Goal: Entertainment & Leisure: Consume media (video, audio)

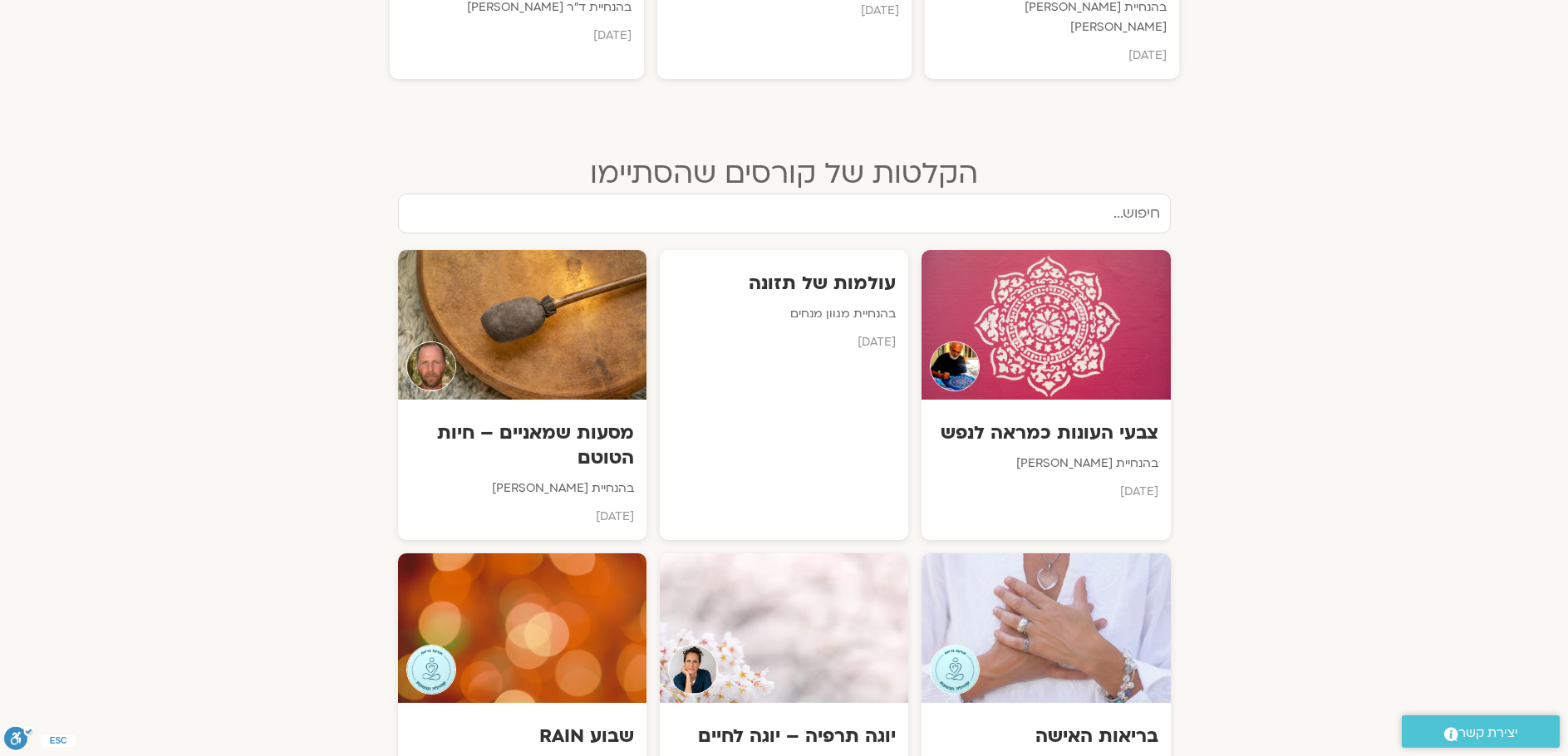
scroll to position [1752, 0]
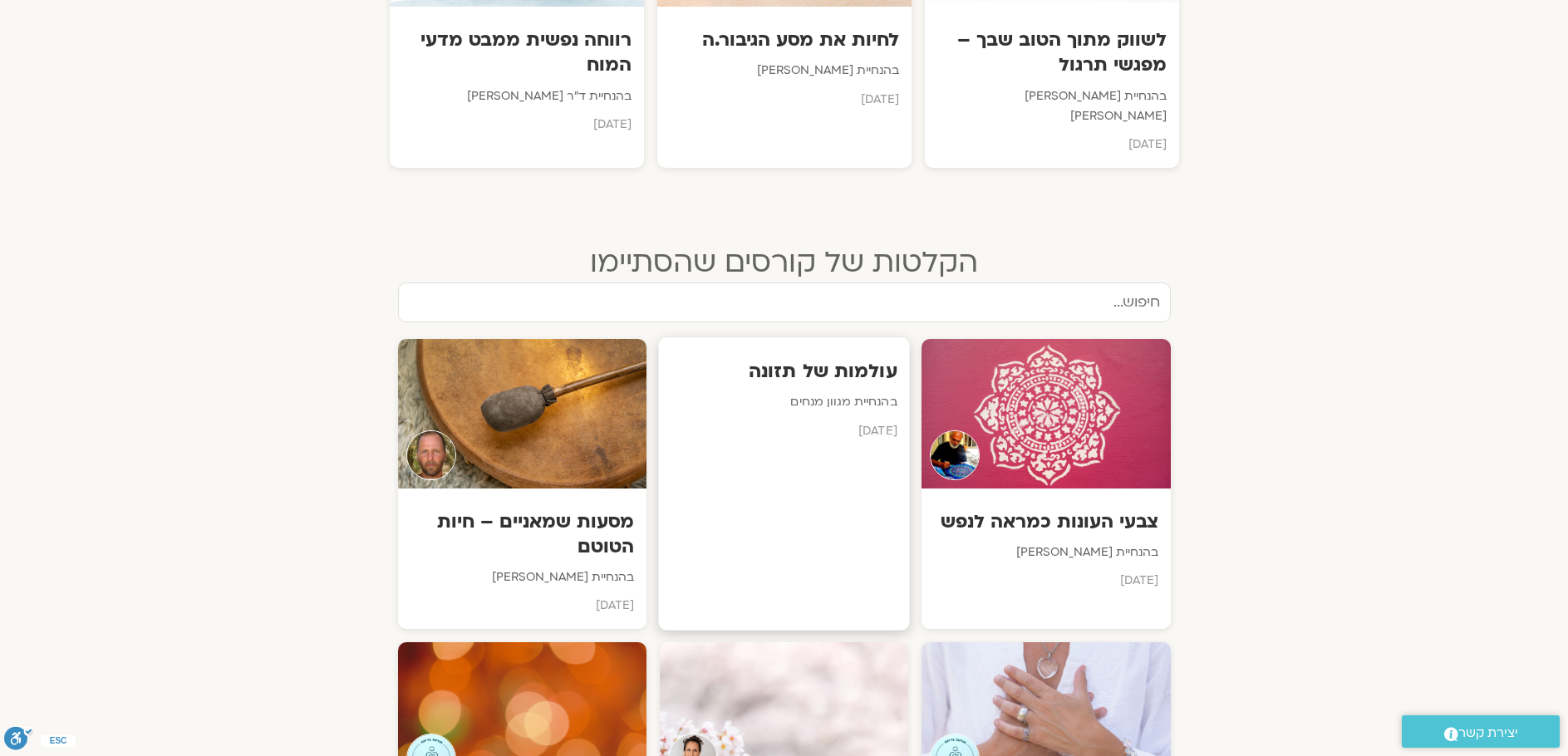
click at [839, 358] on h3 "עולמות של תזונה" at bounding box center [783, 371] width 226 height 26
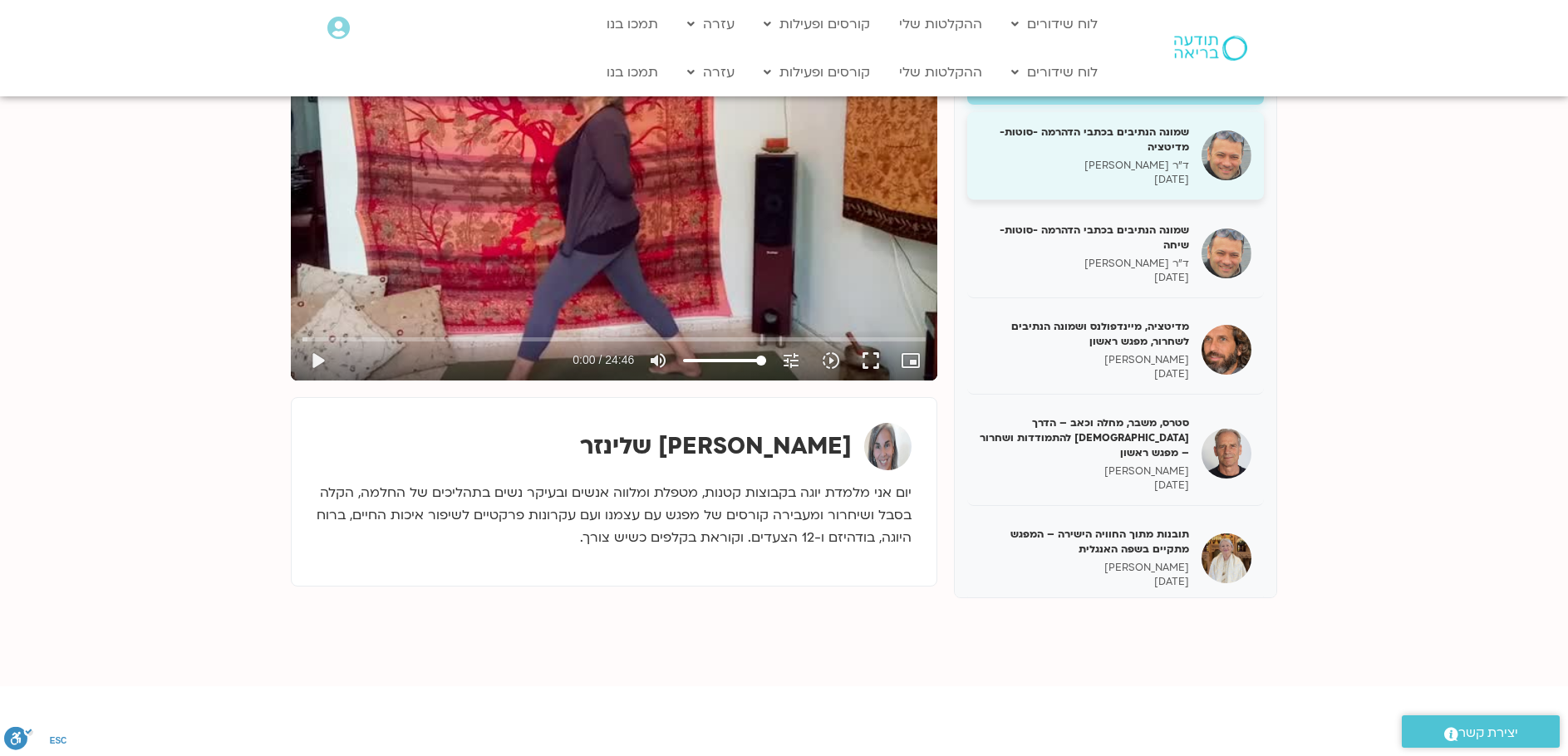
scroll to position [415, 0]
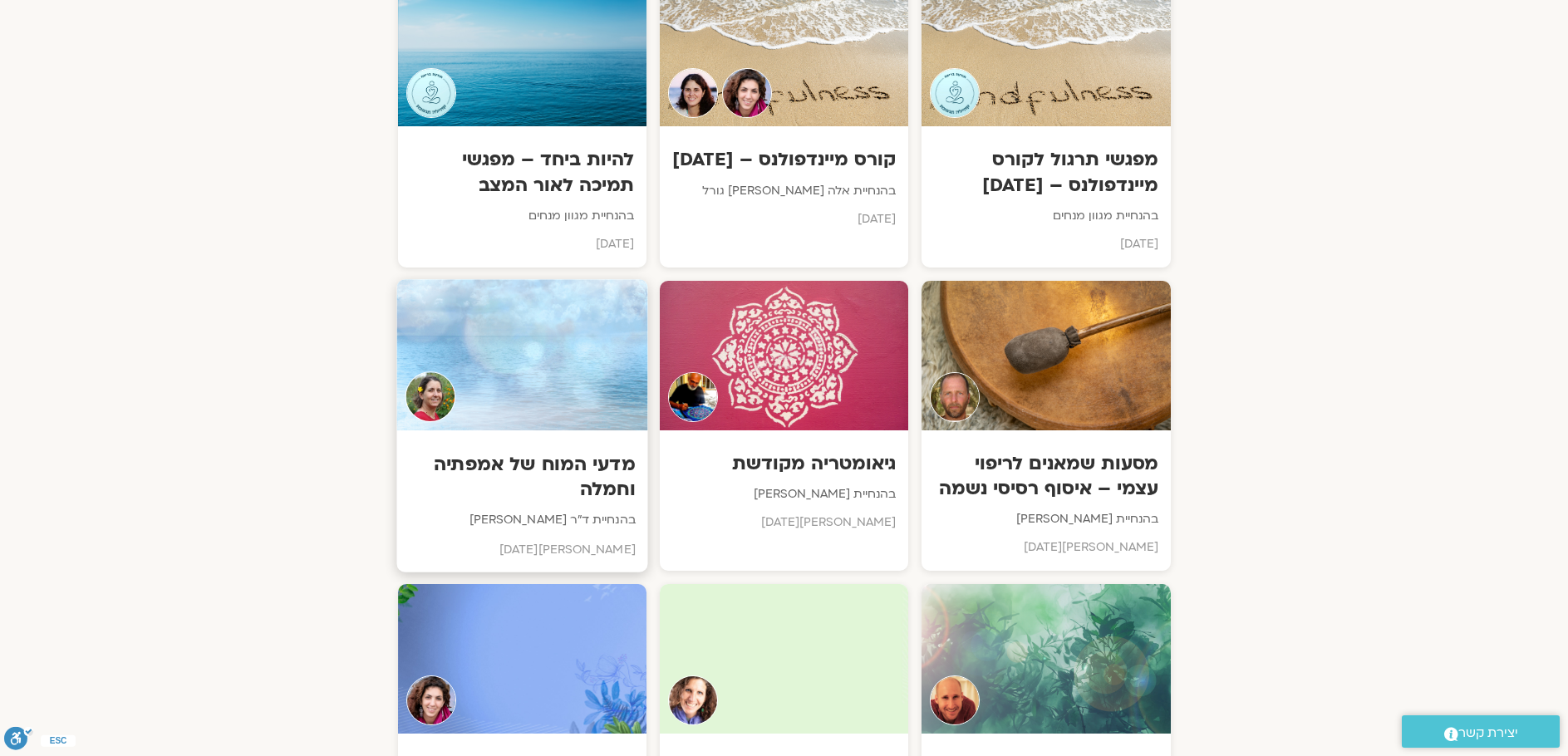
scroll to position [3082, 0]
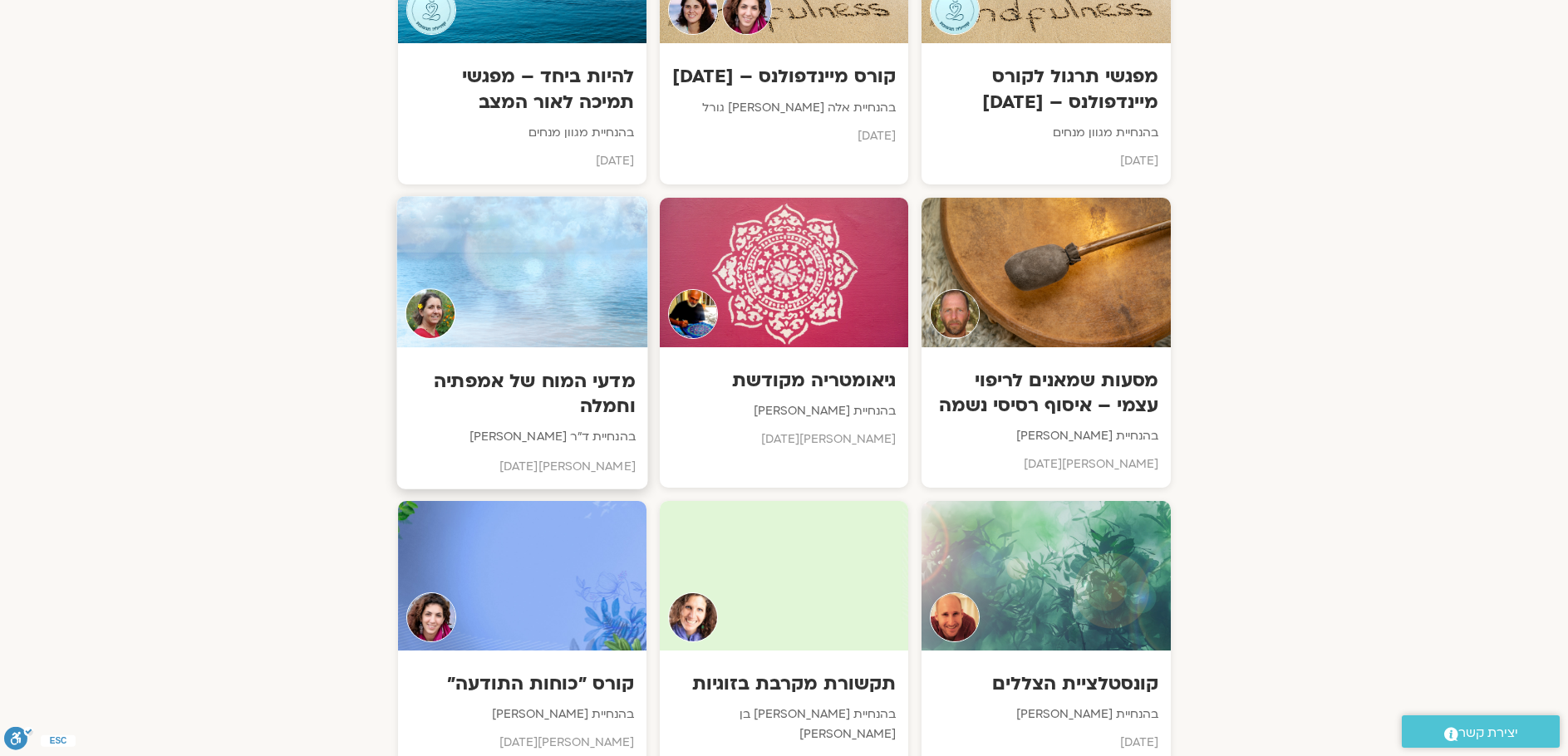
click at [480, 196] on div at bounding box center [521, 272] width 251 height 151
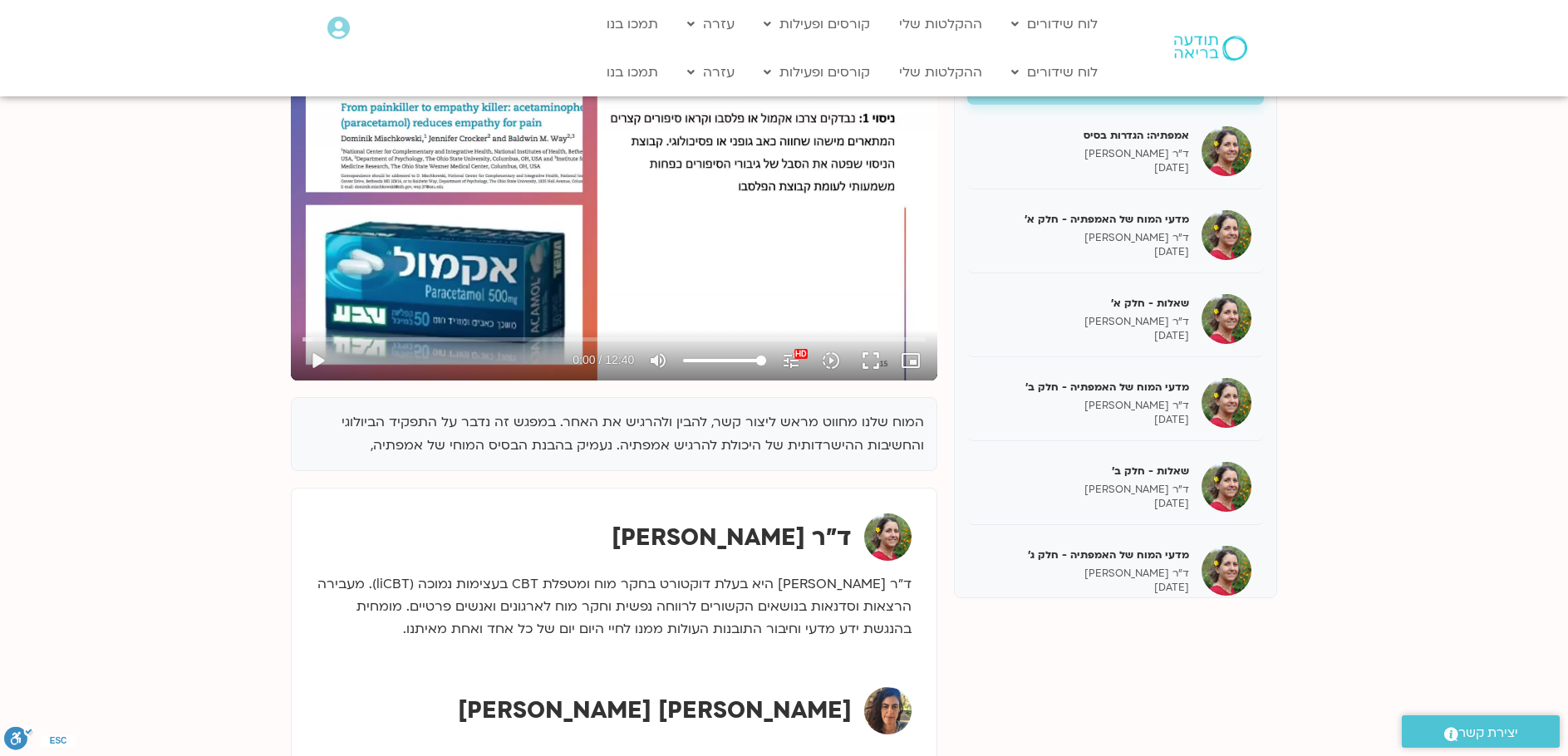
scroll to position [333, 0]
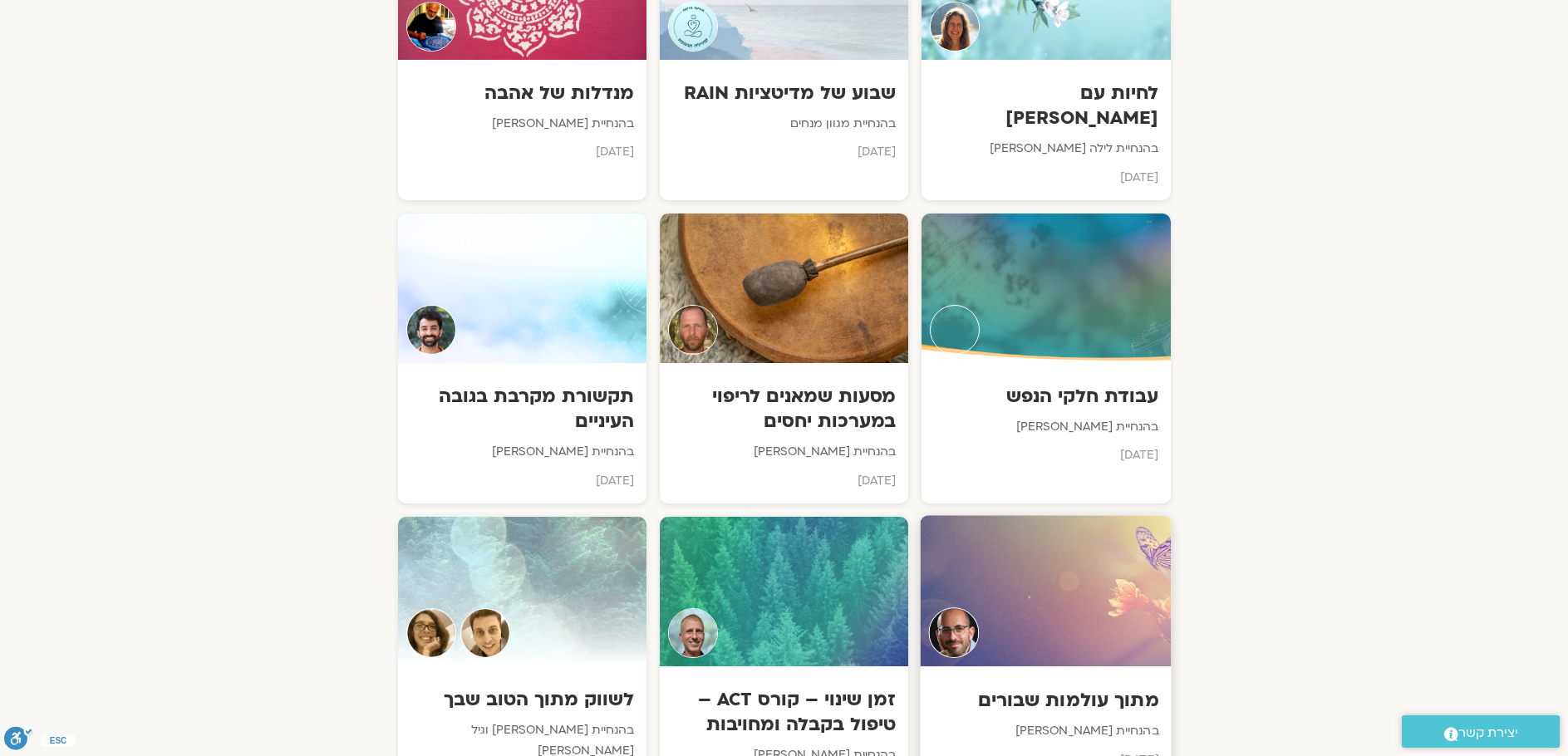
scroll to position [4744, 0]
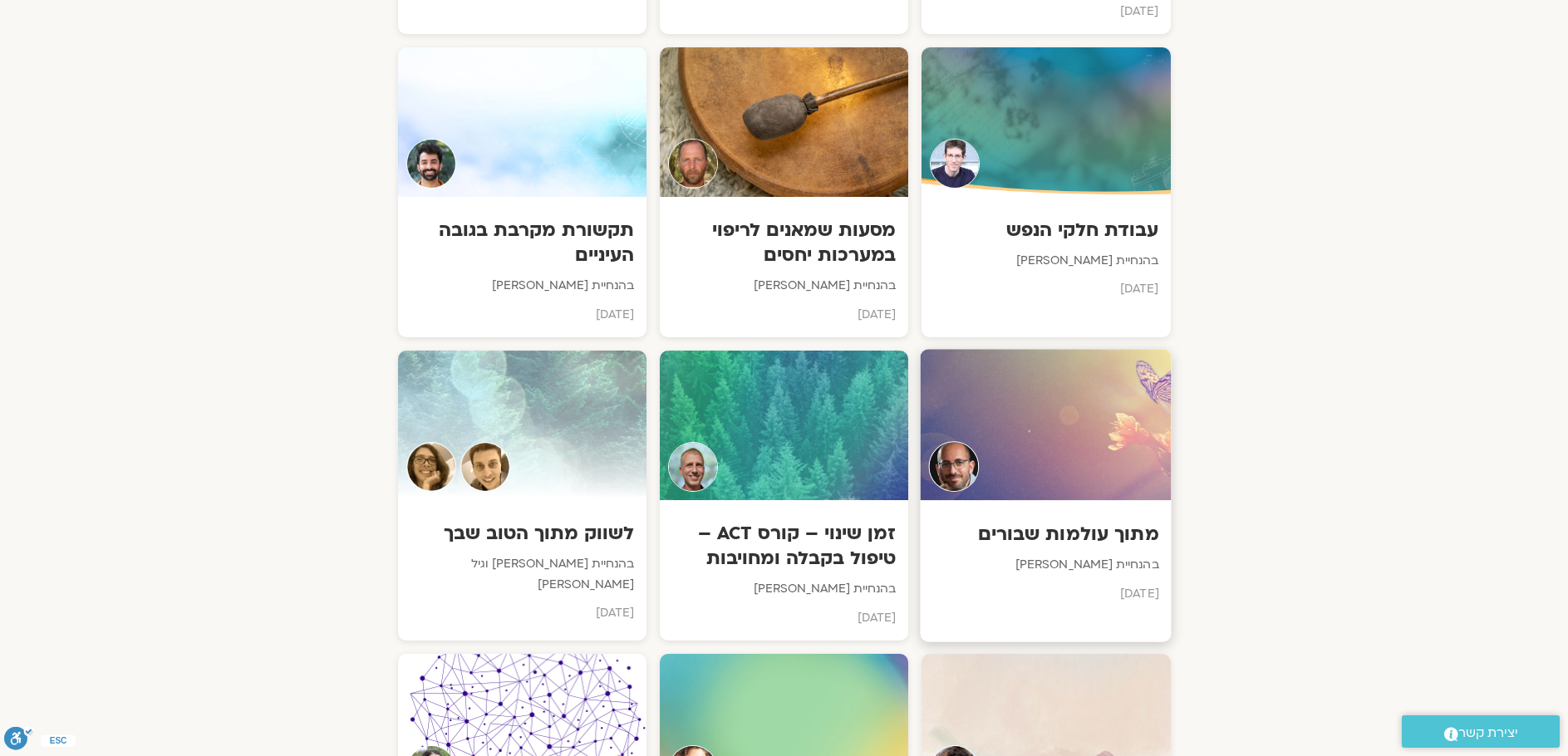
click at [965, 441] on img at bounding box center [953, 466] width 51 height 51
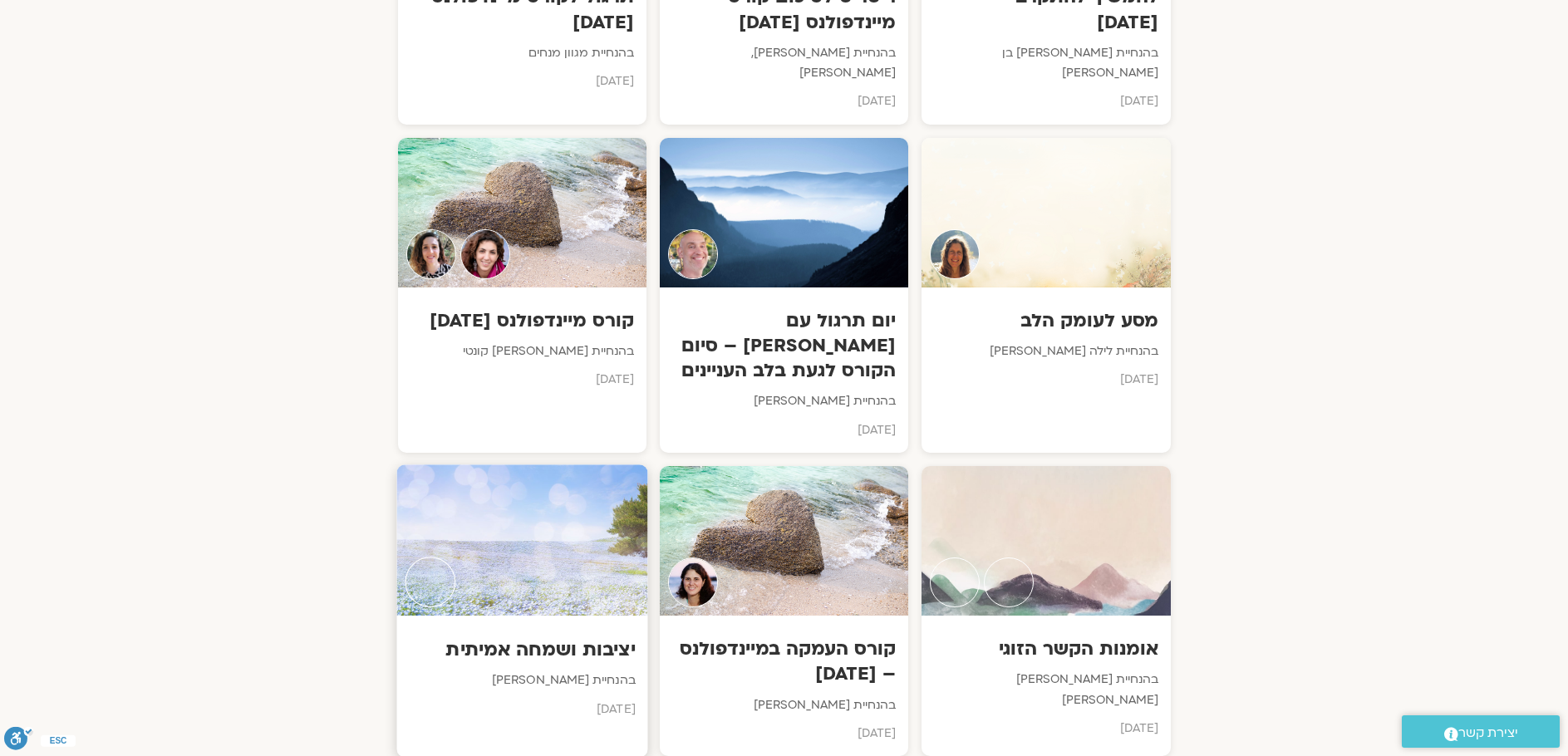
scroll to position [5990, 0]
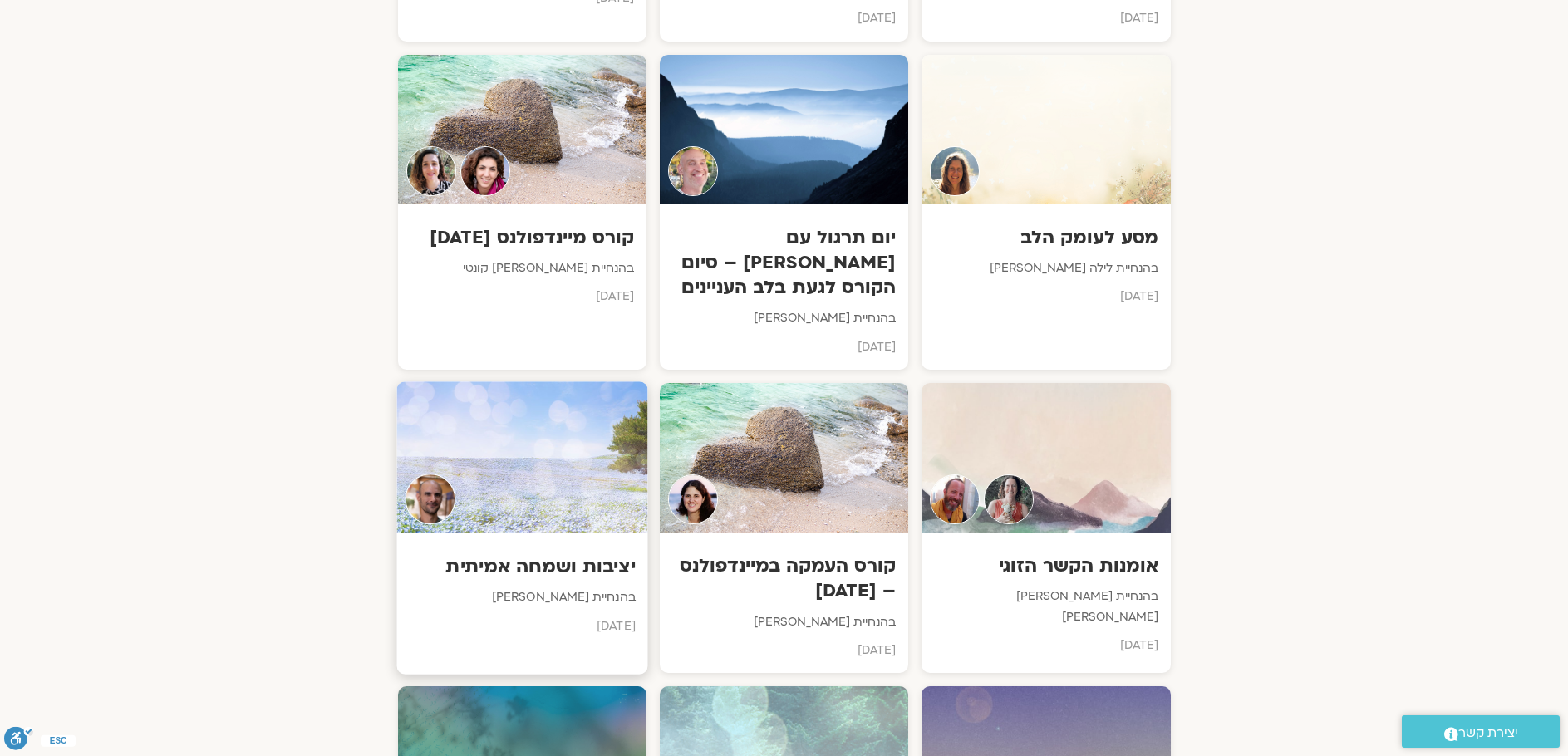
click at [464, 382] on div at bounding box center [521, 457] width 251 height 151
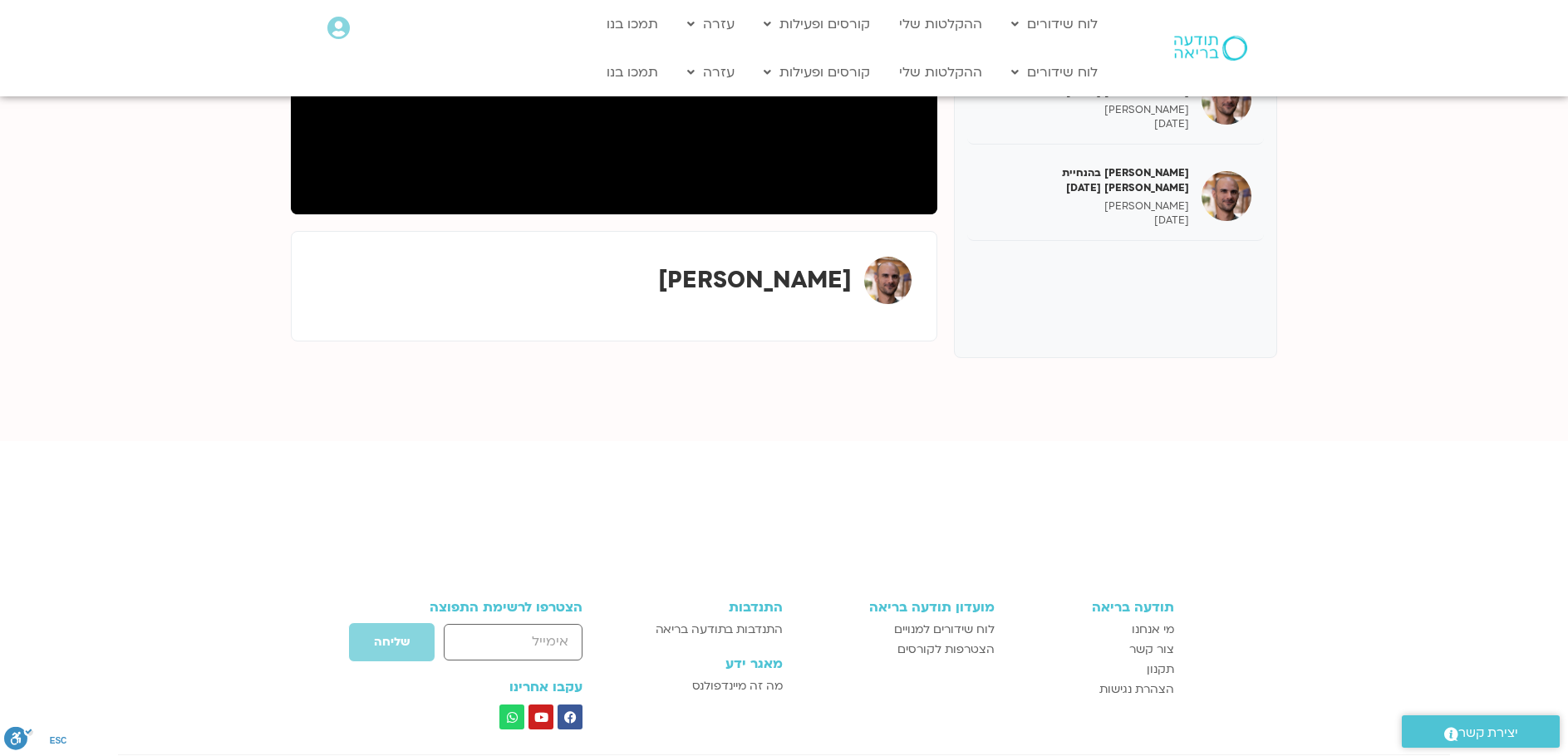
scroll to position [166, 0]
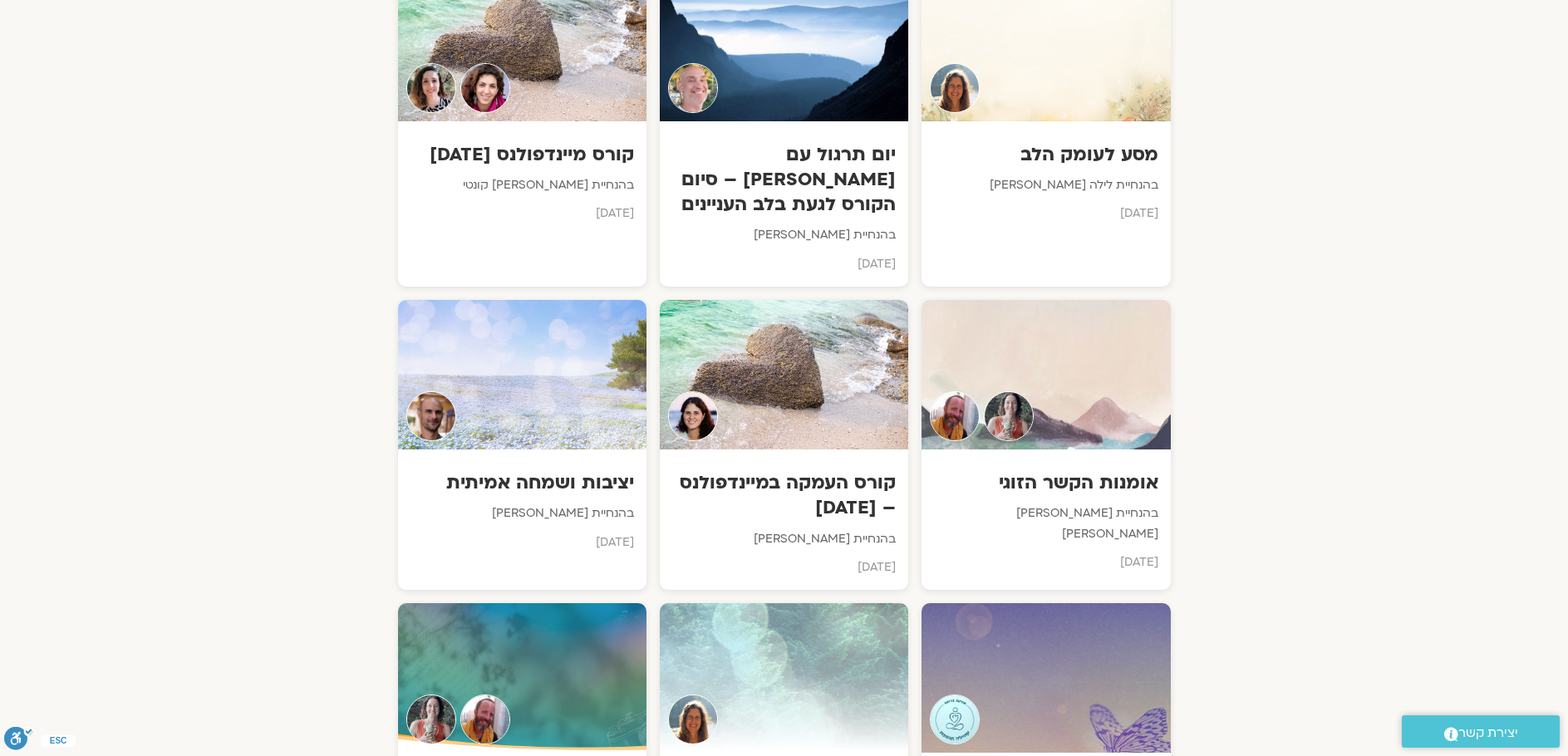
scroll to position [6240, 0]
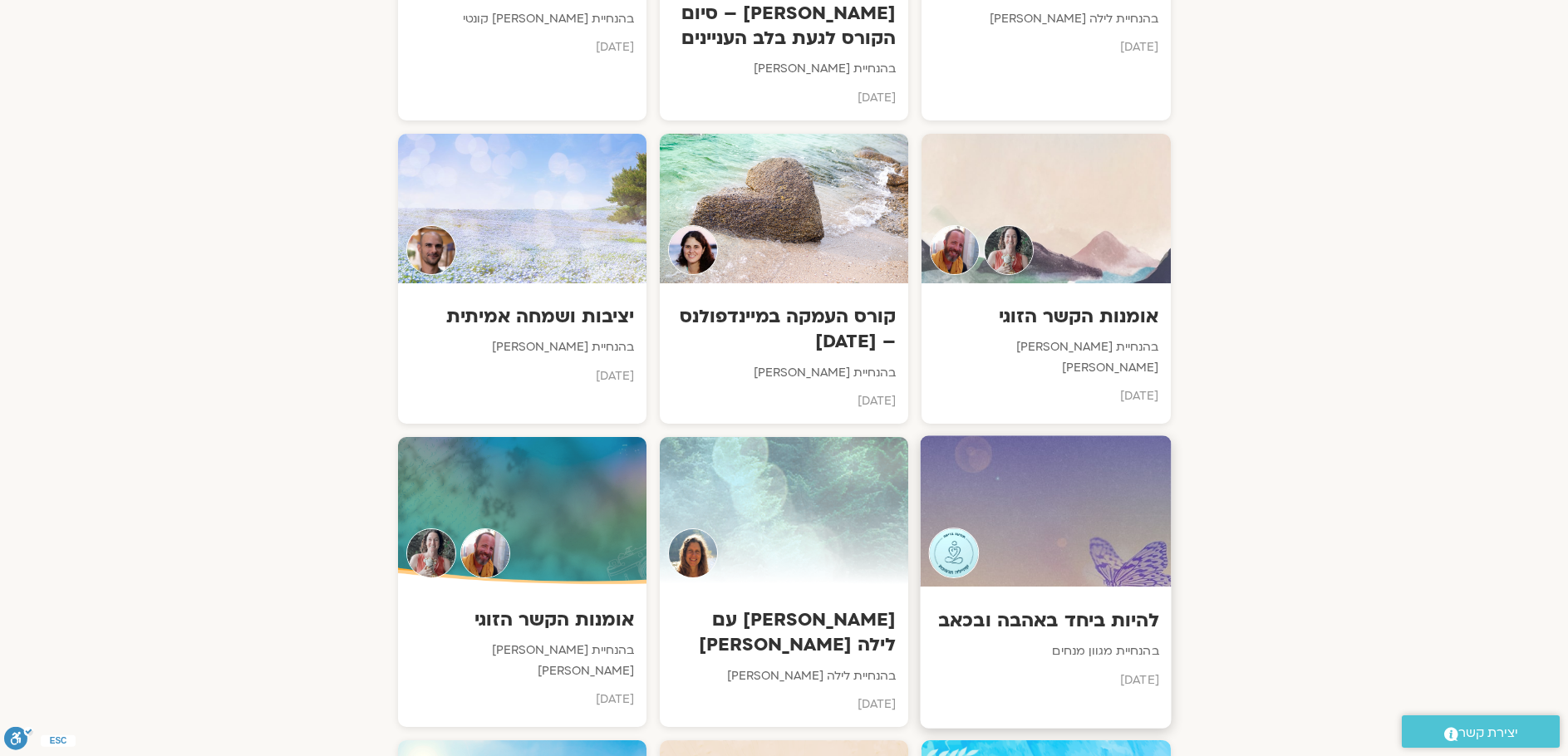
click at [1116, 608] on h3 "להיות ביחד באהבה ובכאב" at bounding box center [1046, 620] width 226 height 26
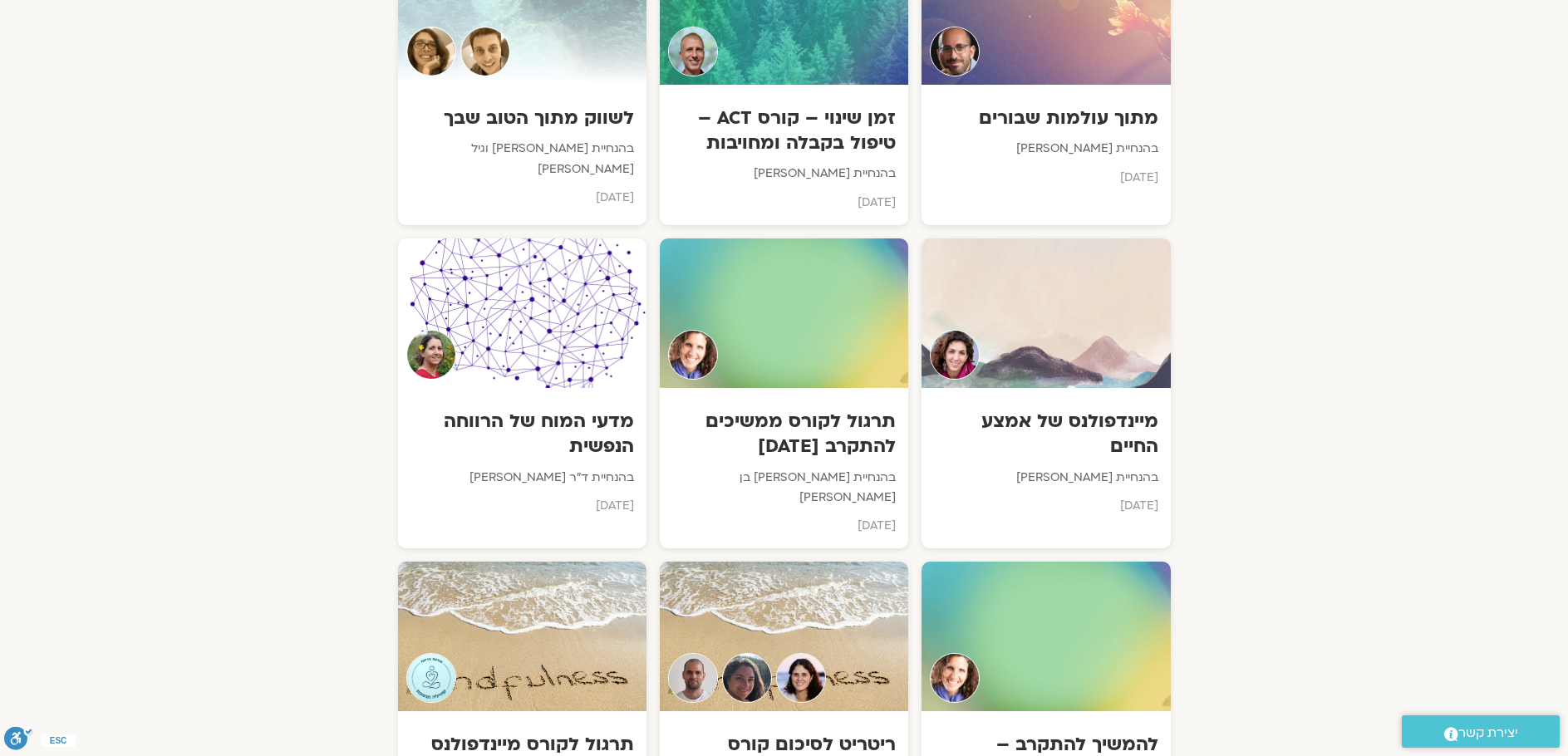
scroll to position [5076, 0]
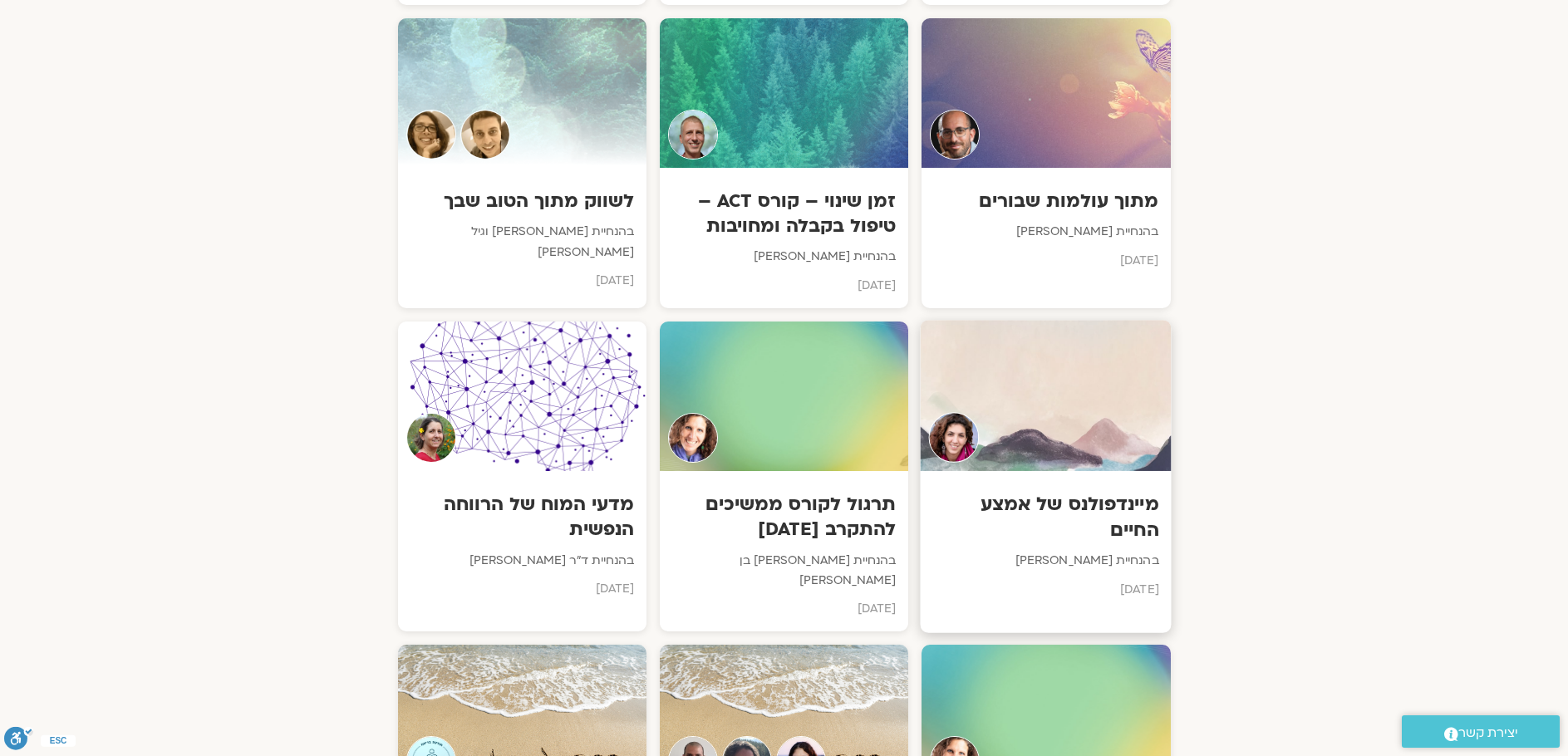
click at [1063, 492] on h3 "מיינדפולנס של אמצע החיים" at bounding box center [1046, 517] width 226 height 51
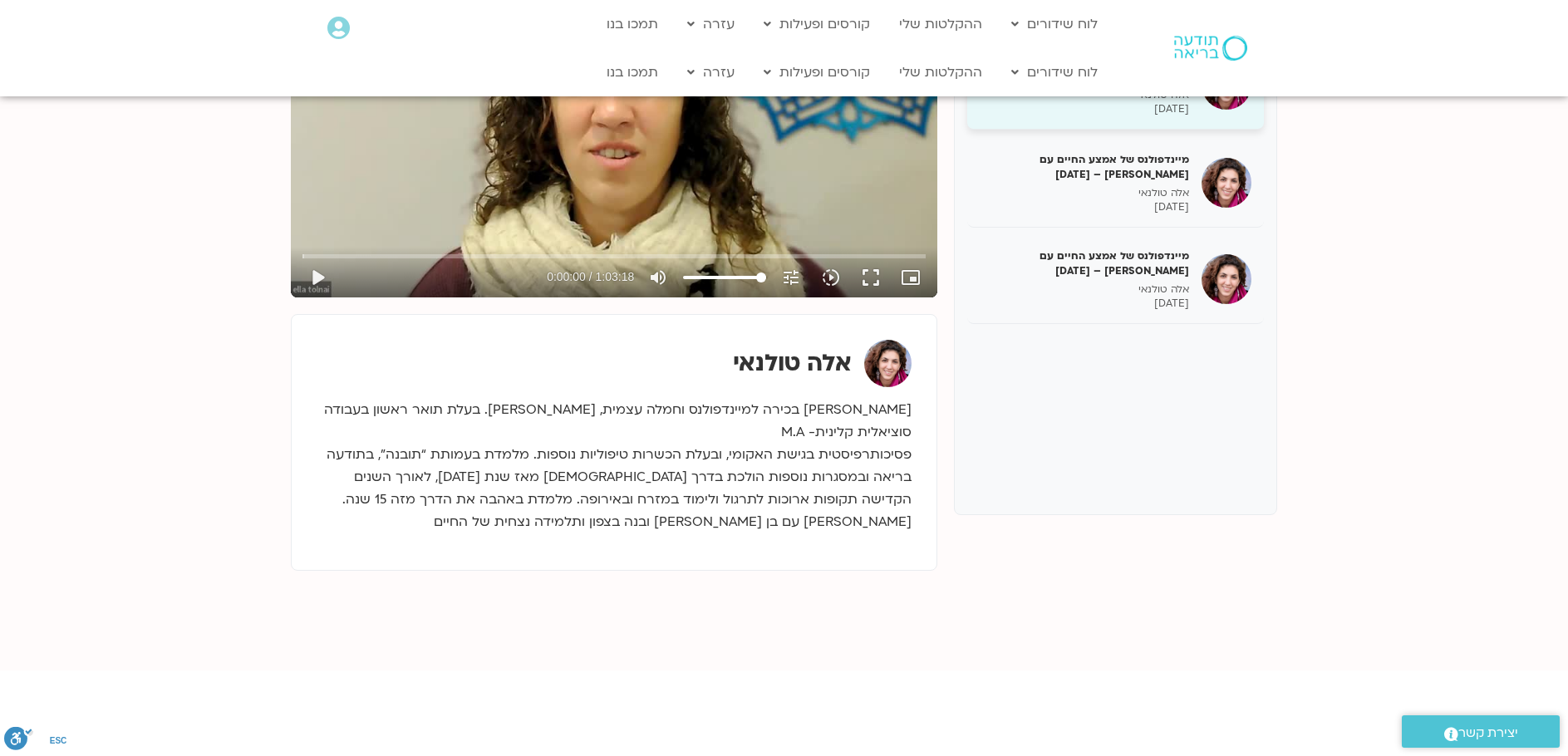
scroll to position [83, 0]
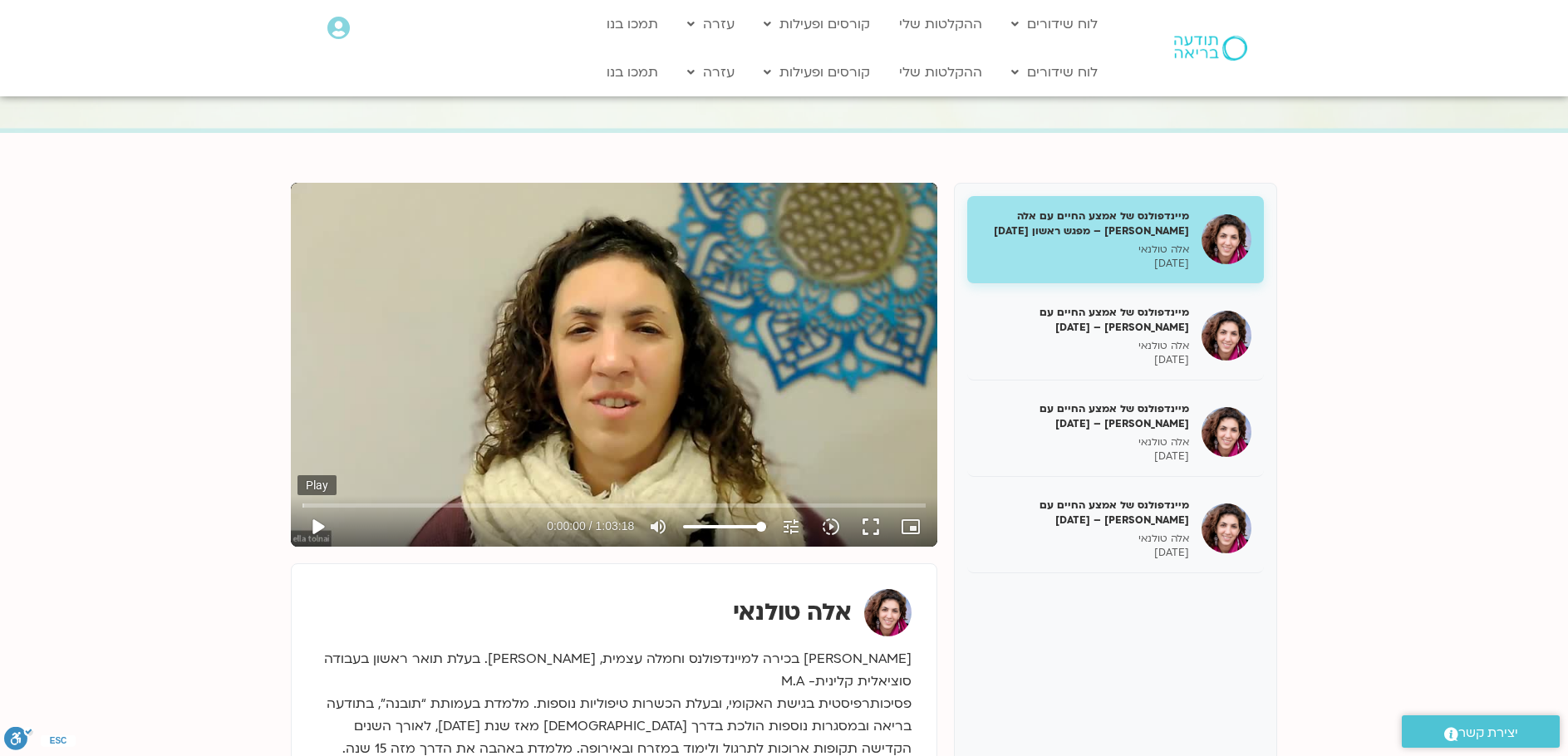
click at [320, 523] on button "play_arrow" at bounding box center [317, 526] width 40 height 40
click at [335, 506] on input "Seek" at bounding box center [614, 505] width 623 height 10
click at [322, 522] on button "pause" at bounding box center [317, 526] width 40 height 40
click at [315, 528] on button "play_arrow" at bounding box center [317, 526] width 40 height 40
click at [318, 526] on button "pause" at bounding box center [317, 526] width 40 height 40
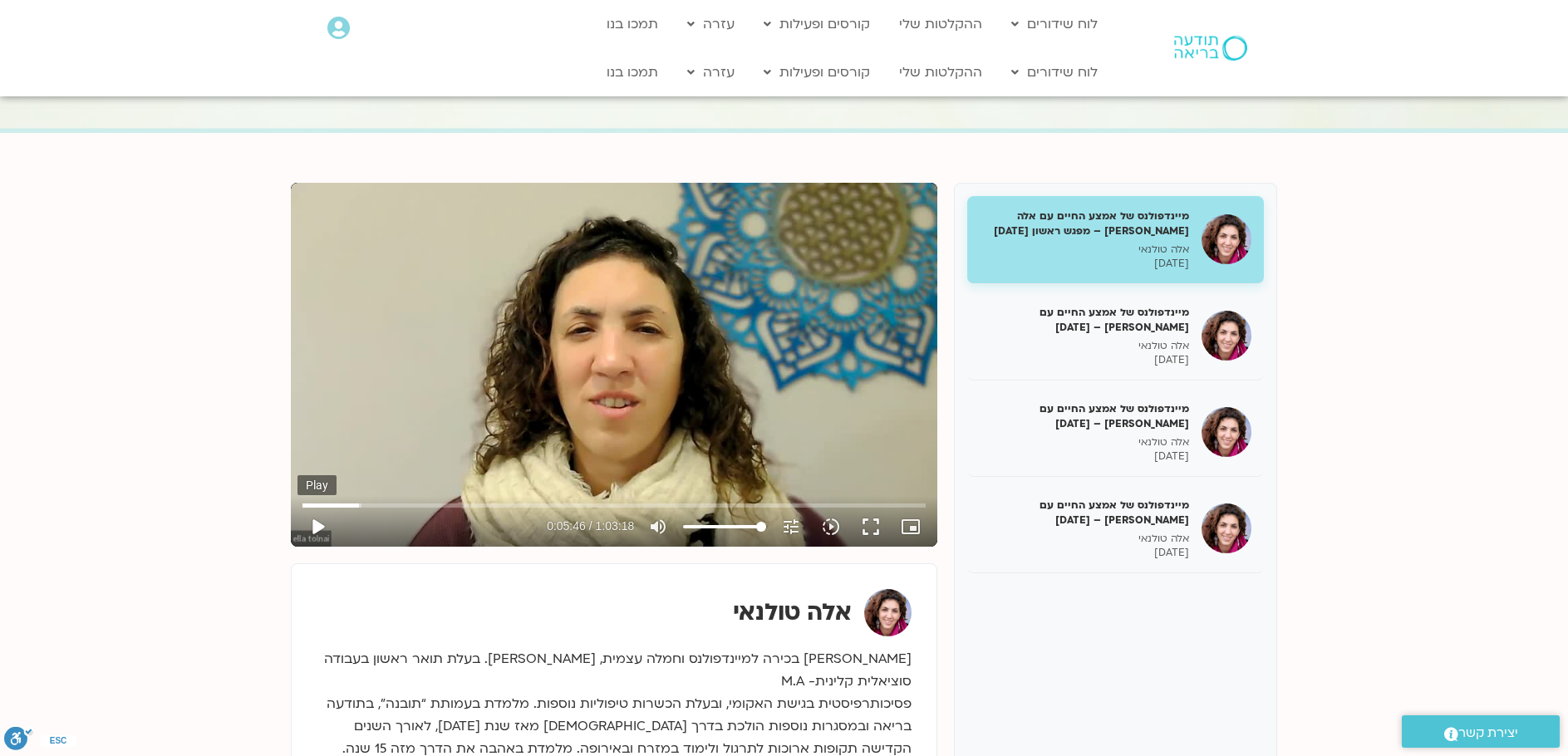
click at [310, 524] on button "play_arrow" at bounding box center [317, 526] width 40 height 40
click at [315, 522] on button "pause" at bounding box center [317, 526] width 40 height 40
type input "481.114882"
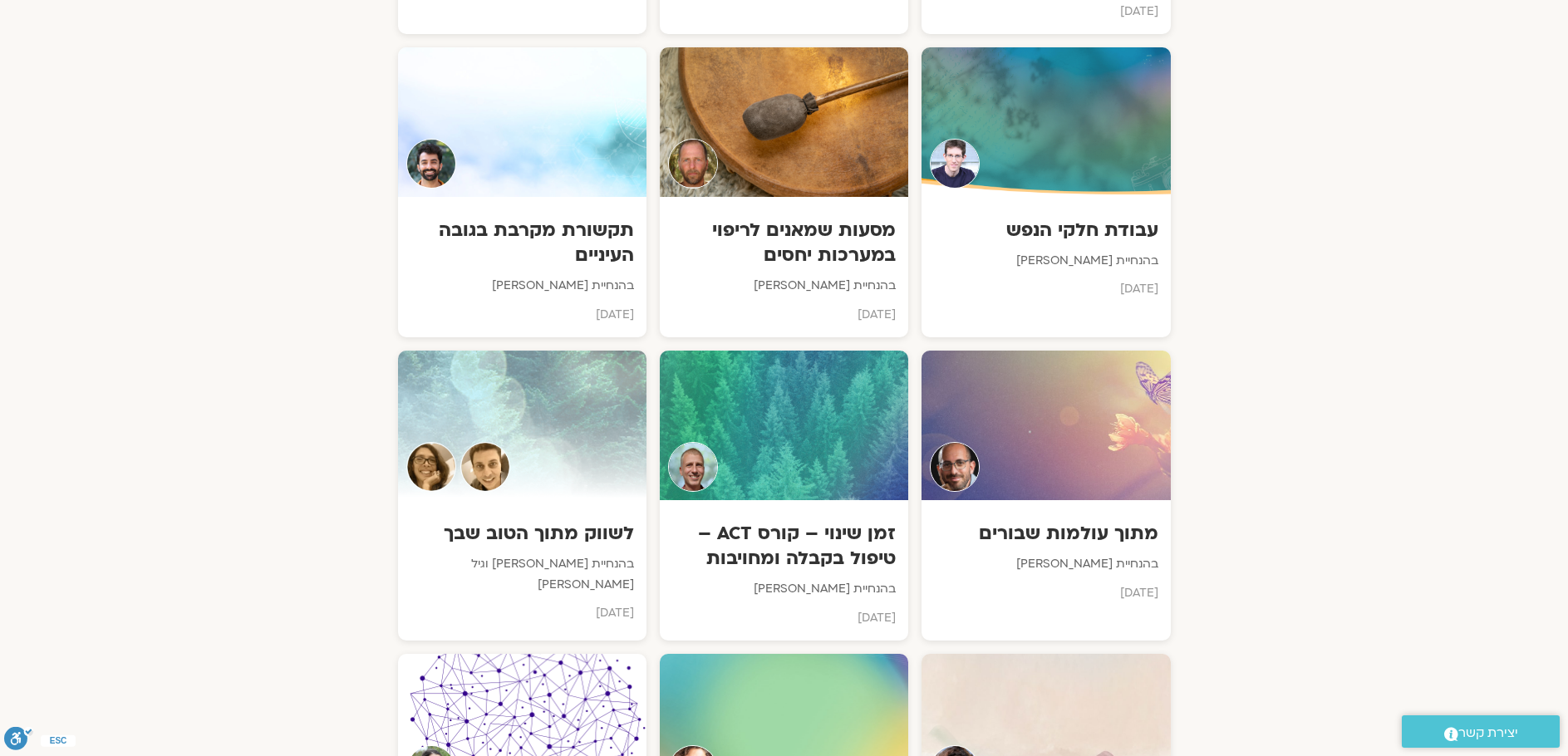
scroll to position [4910, 0]
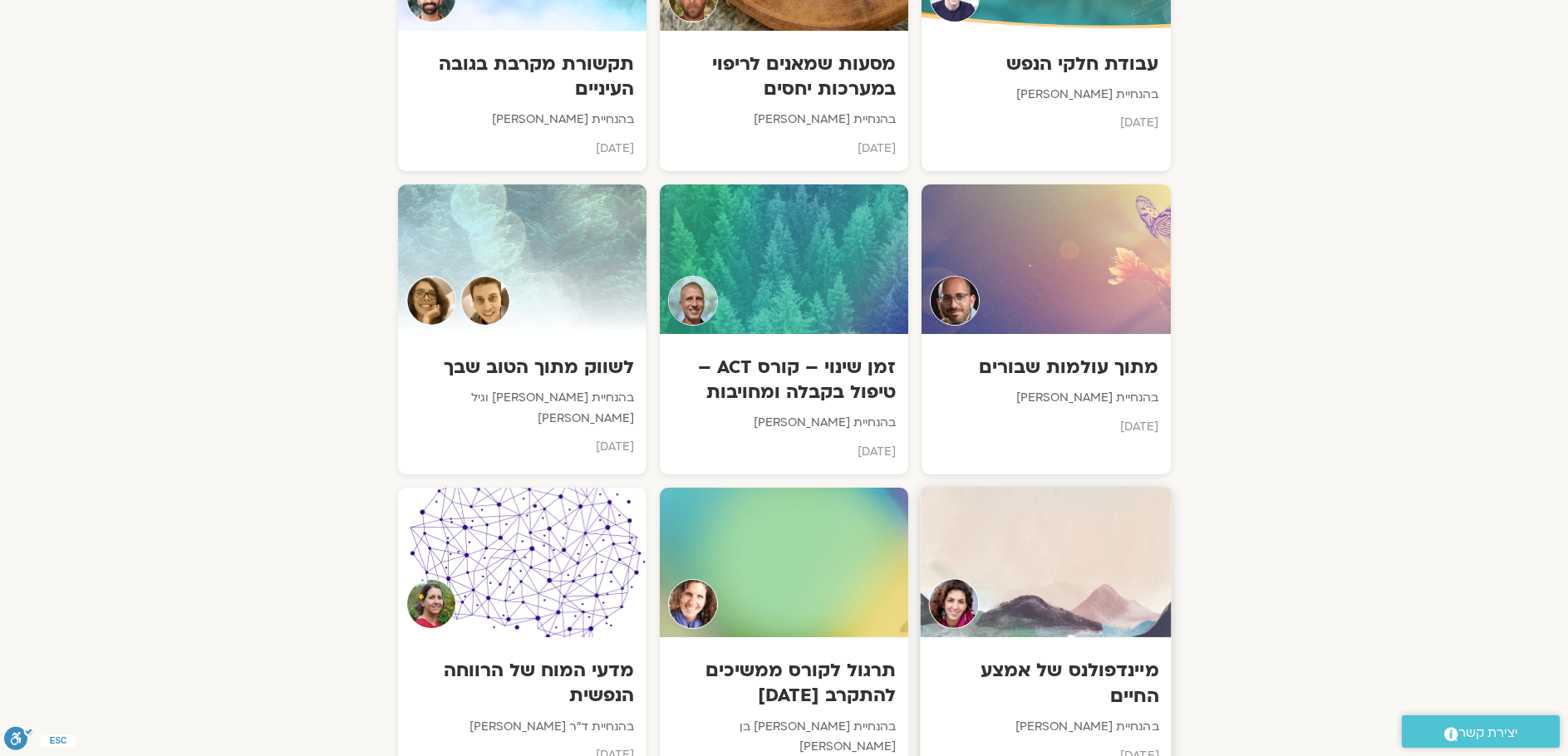
click at [1059, 486] on div at bounding box center [1046, 562] width 251 height 151
